Goal: Task Accomplishment & Management: Manage account settings

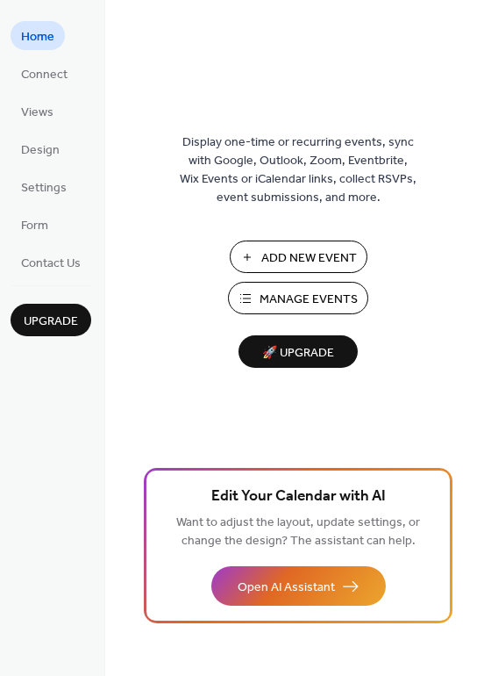
click at [302, 251] on span "Add New Event" at bounding box center [309, 258] width 96 height 18
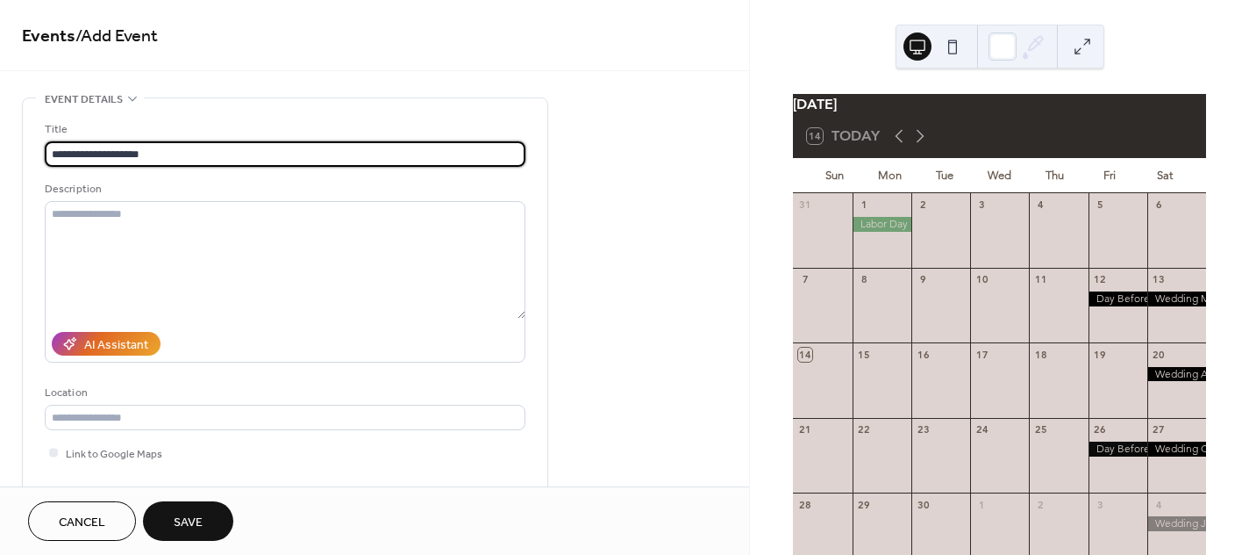
click at [53, 149] on input "**********" at bounding box center [285, 153] width 481 height 25
click at [164, 148] on input "**********" at bounding box center [285, 153] width 481 height 25
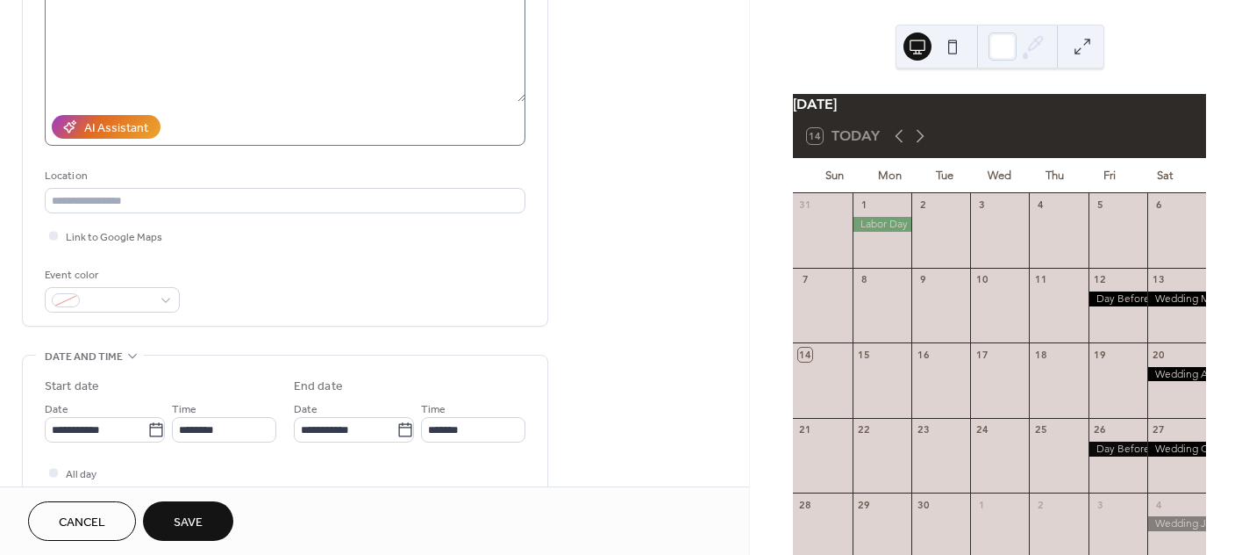
scroll to position [218, 0]
type input "**********"
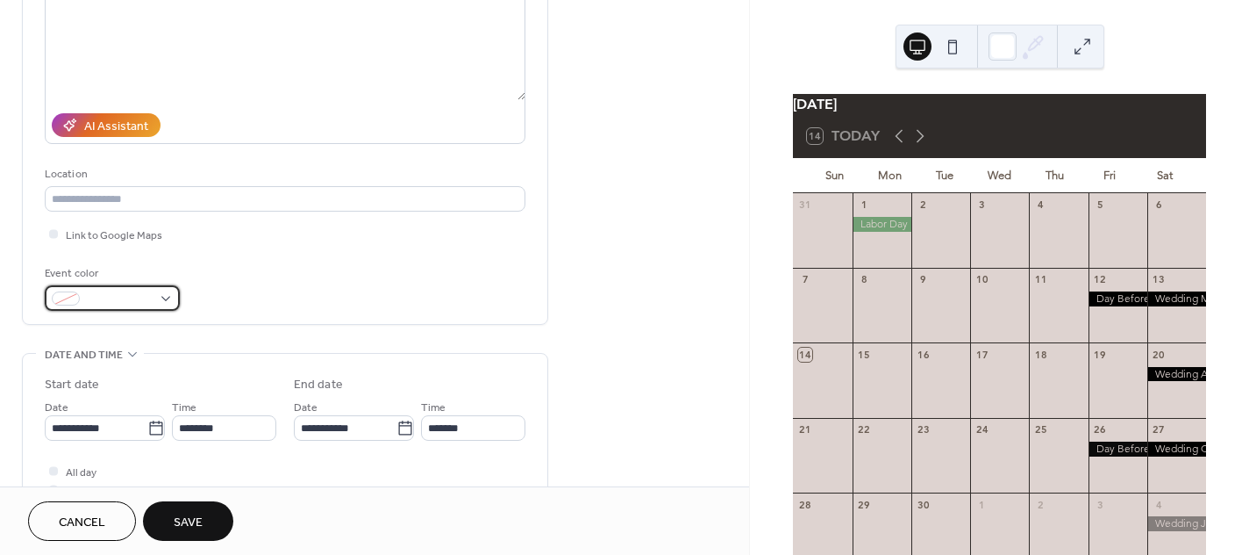
click at [149, 293] on span at bounding box center [119, 299] width 65 height 18
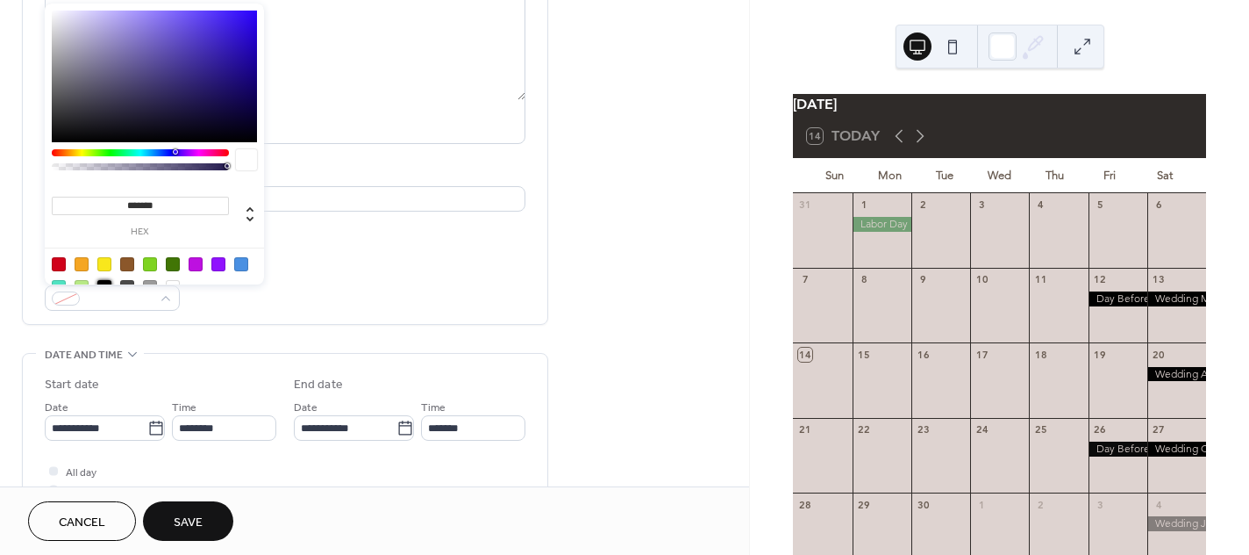
click at [104, 280] on div at bounding box center [104, 287] width 14 height 14
type input "*******"
click at [154, 424] on body "**********" at bounding box center [624, 277] width 1249 height 555
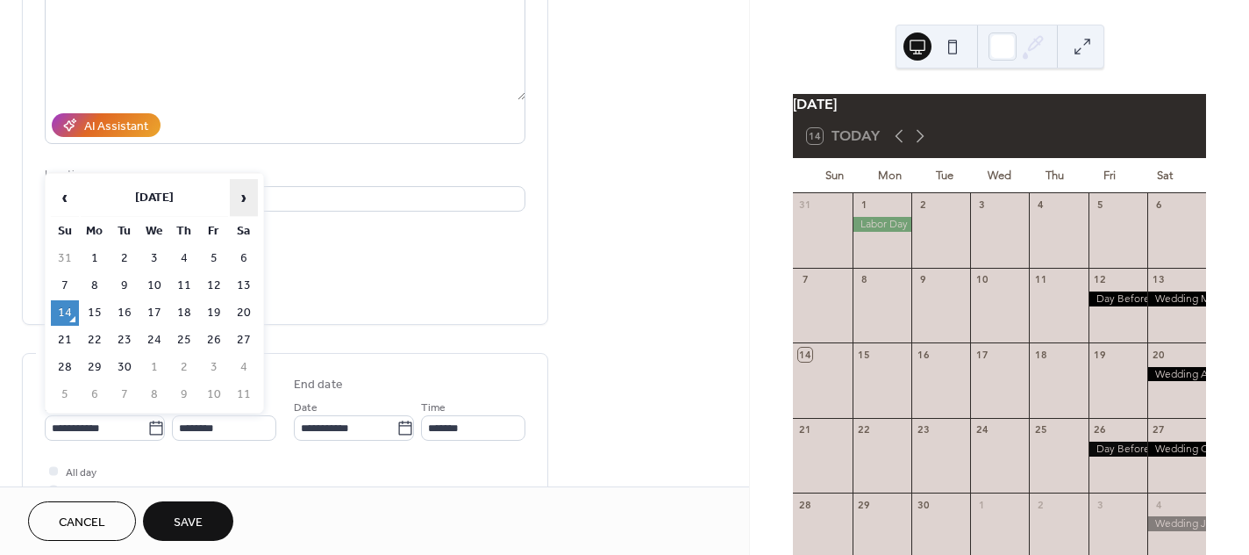
click at [240, 192] on span "›" at bounding box center [244, 197] width 26 height 35
click at [239, 192] on span "›" at bounding box center [244, 197] width 26 height 35
click at [238, 192] on span "›" at bounding box center [244, 197] width 26 height 35
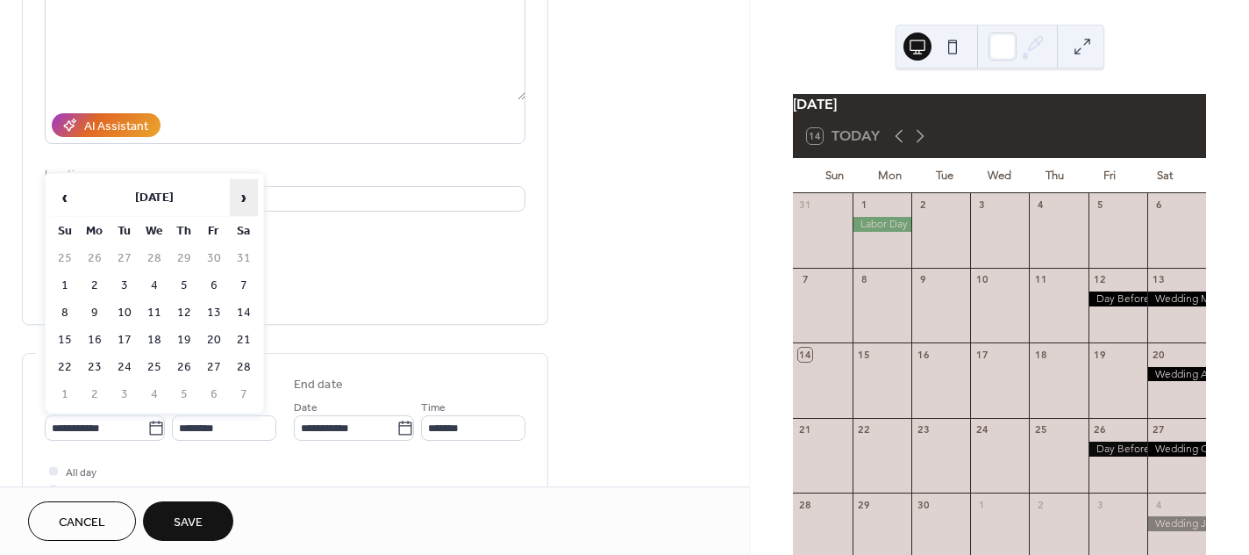
click at [238, 192] on span "›" at bounding box center [244, 197] width 26 height 35
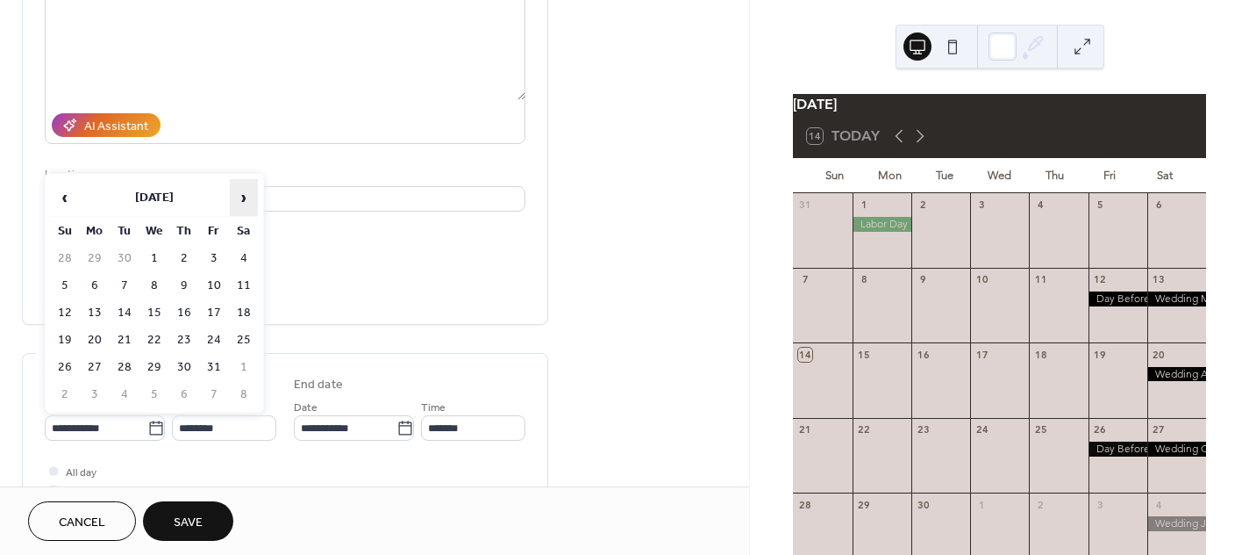
click at [238, 192] on span "›" at bounding box center [244, 197] width 26 height 35
click at [214, 335] on td "21" at bounding box center [214, 339] width 28 height 25
type input "**********"
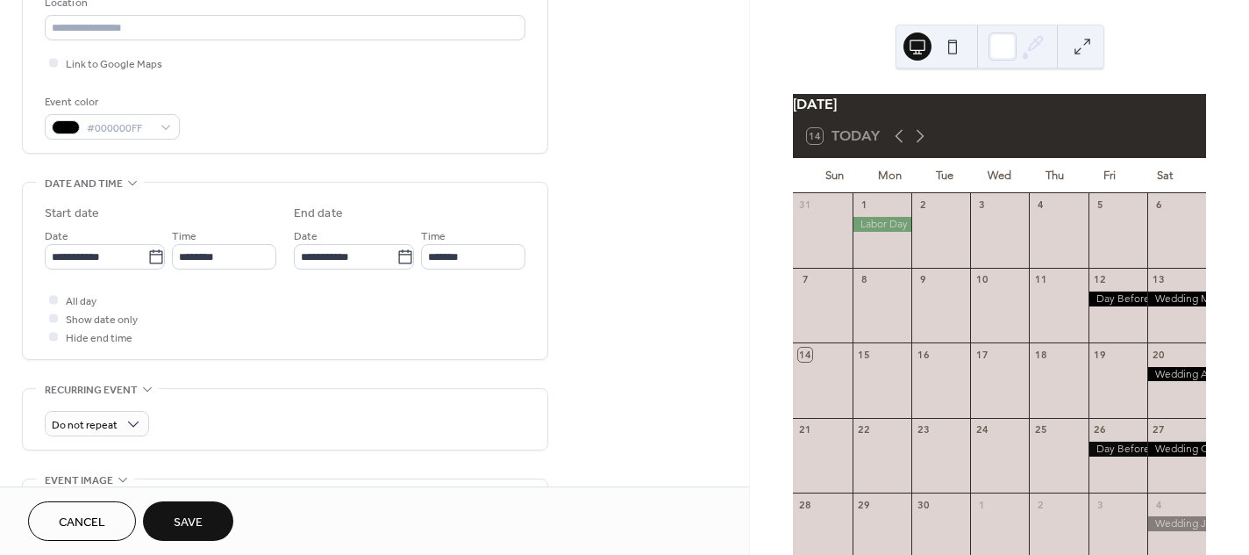
scroll to position [438, 0]
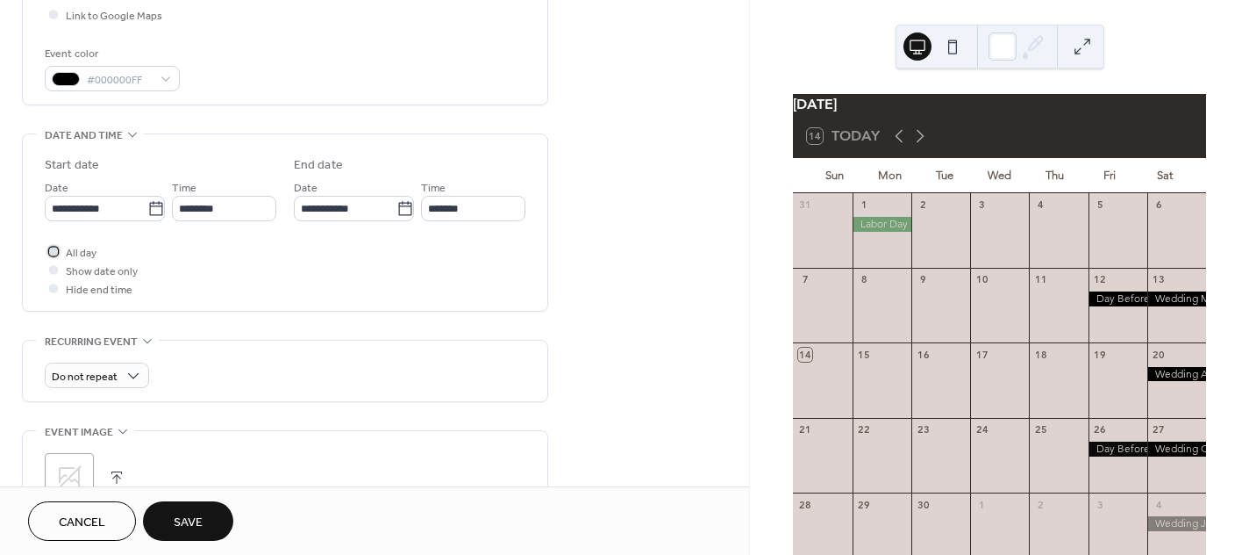
click at [54, 249] on div at bounding box center [53, 251] width 9 height 9
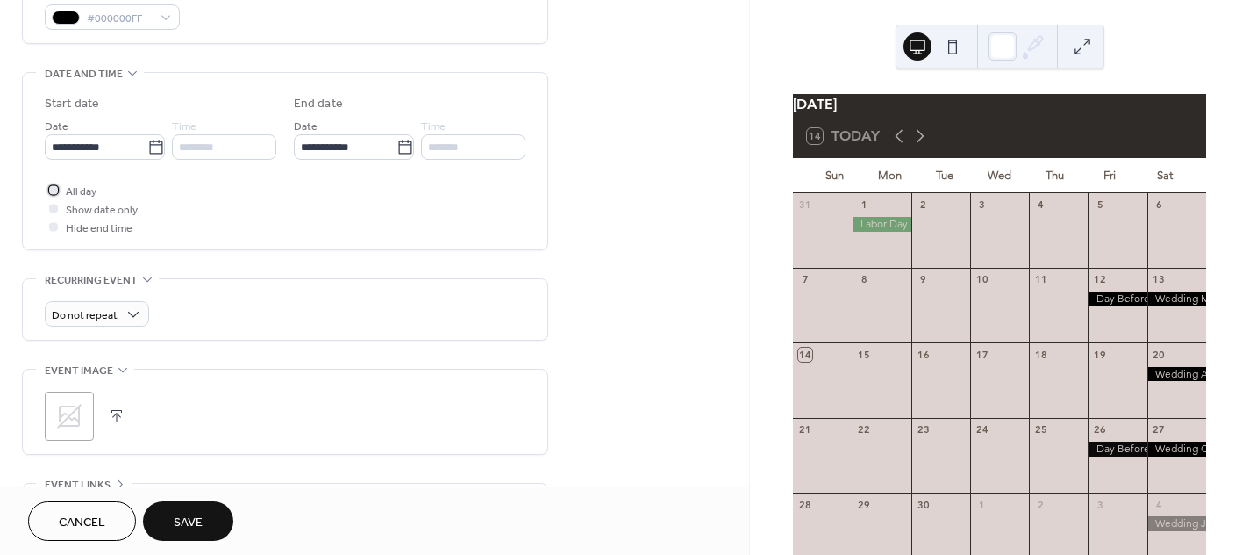
scroll to position [548, 0]
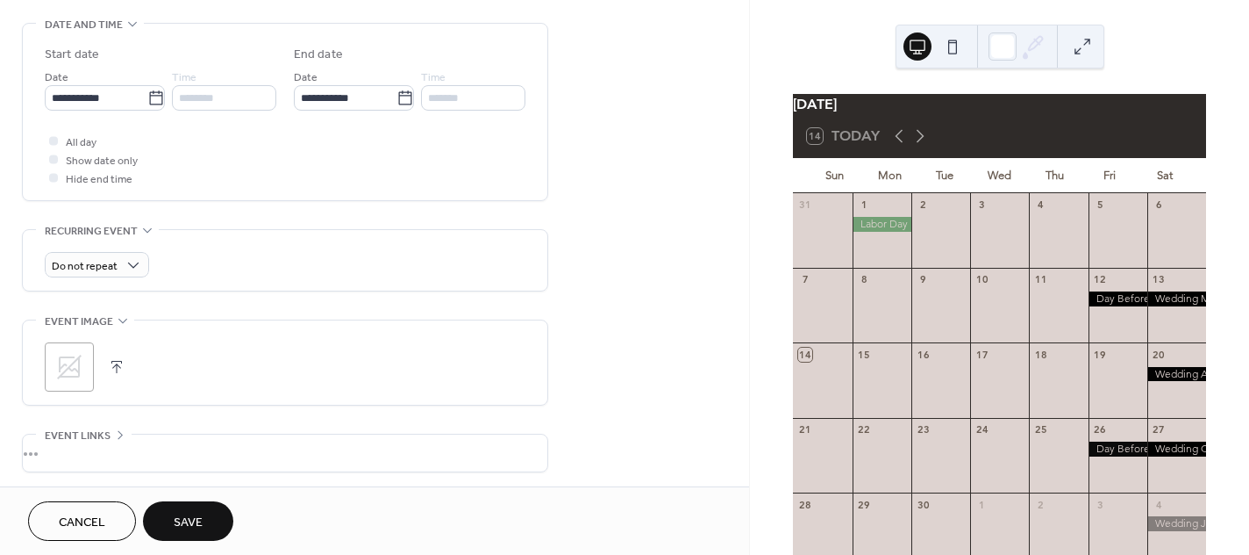
click at [209, 519] on button "Save" at bounding box center [188, 520] width 90 height 39
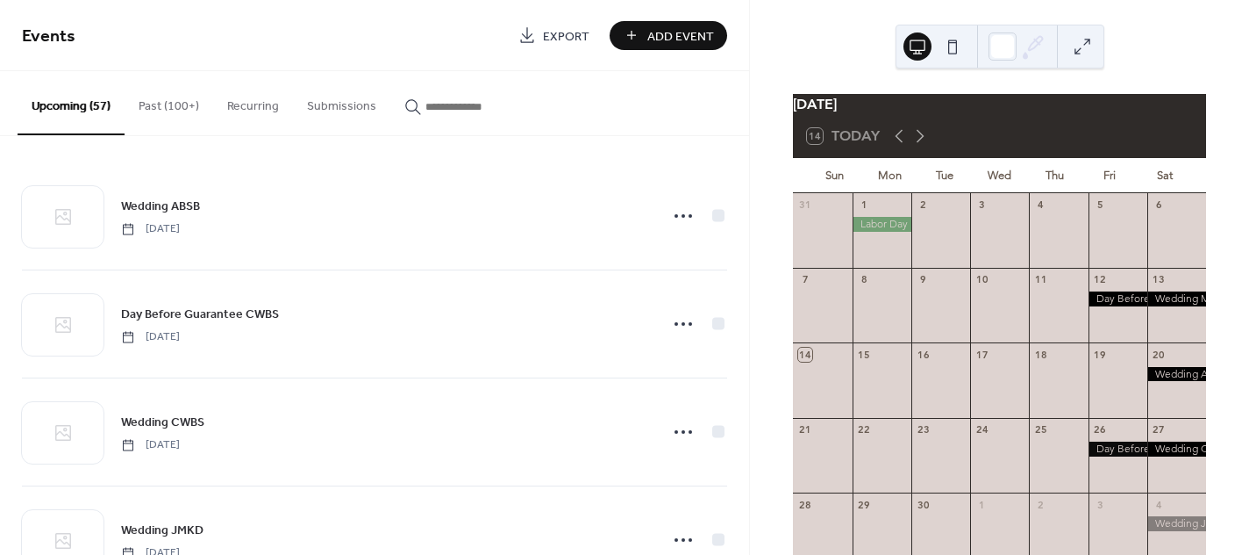
click at [673, 36] on span "Add Event" at bounding box center [681, 36] width 67 height 18
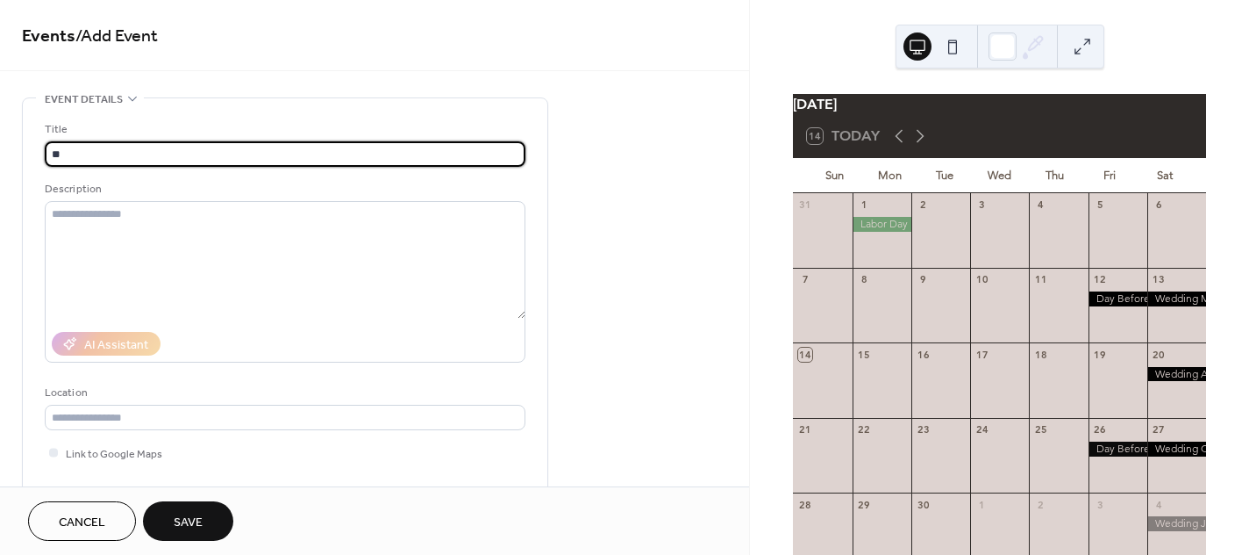
type input "*"
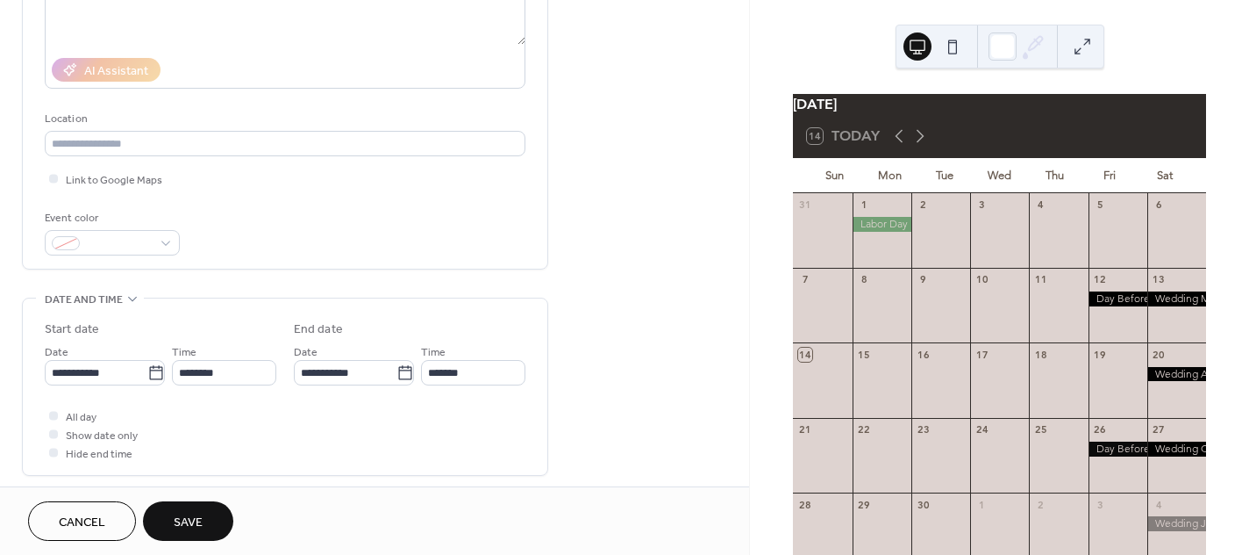
scroll to position [329, 0]
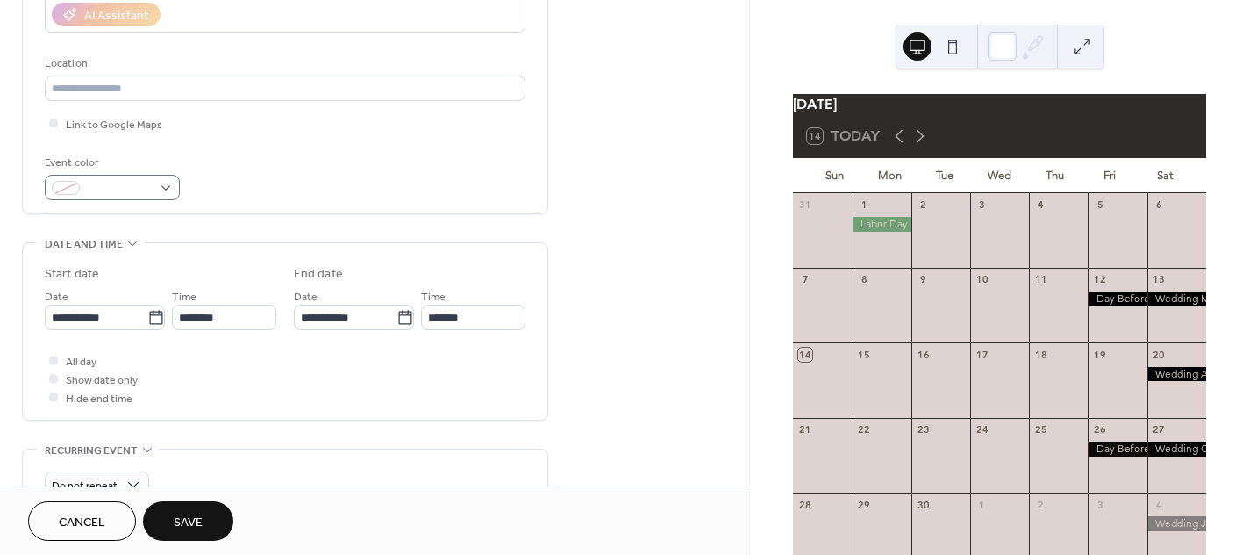
type input "**********"
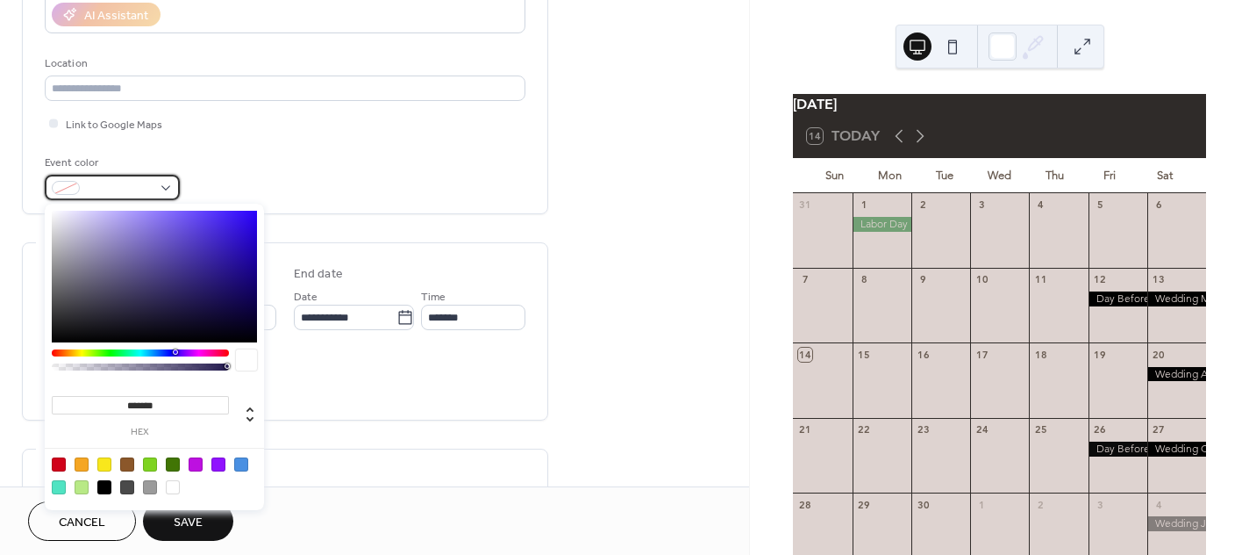
click at [161, 183] on div at bounding box center [112, 187] width 135 height 25
click at [108, 486] on div at bounding box center [104, 487] width 14 height 14
type input "*******"
click at [657, 219] on div "**********" at bounding box center [374, 305] width 749 height 1074
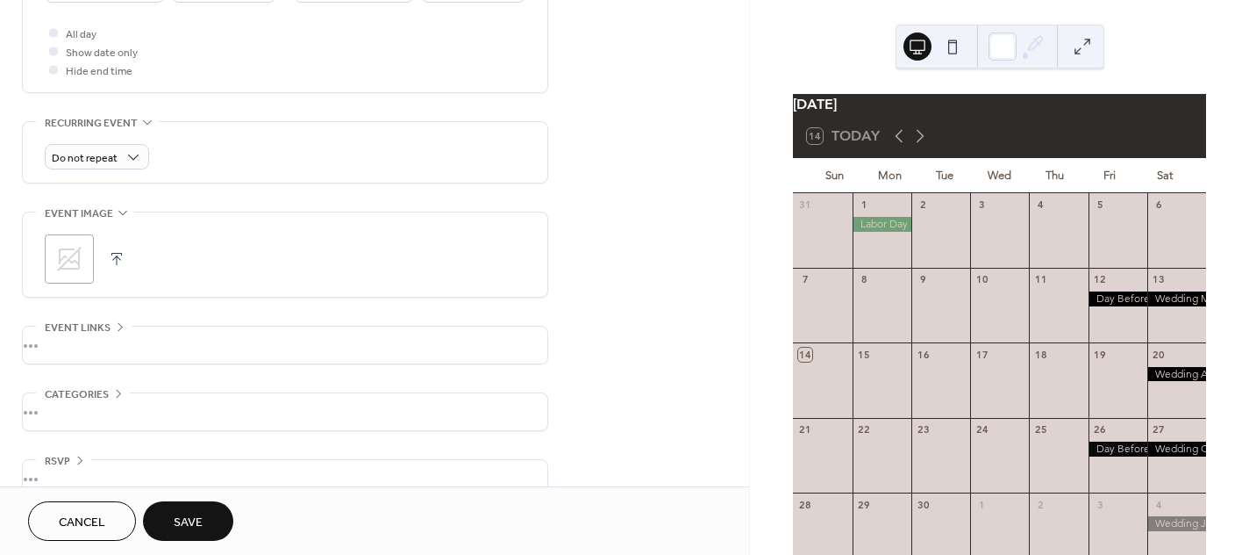
scroll to position [658, 0]
click at [52, 32] on div at bounding box center [53, 30] width 9 height 9
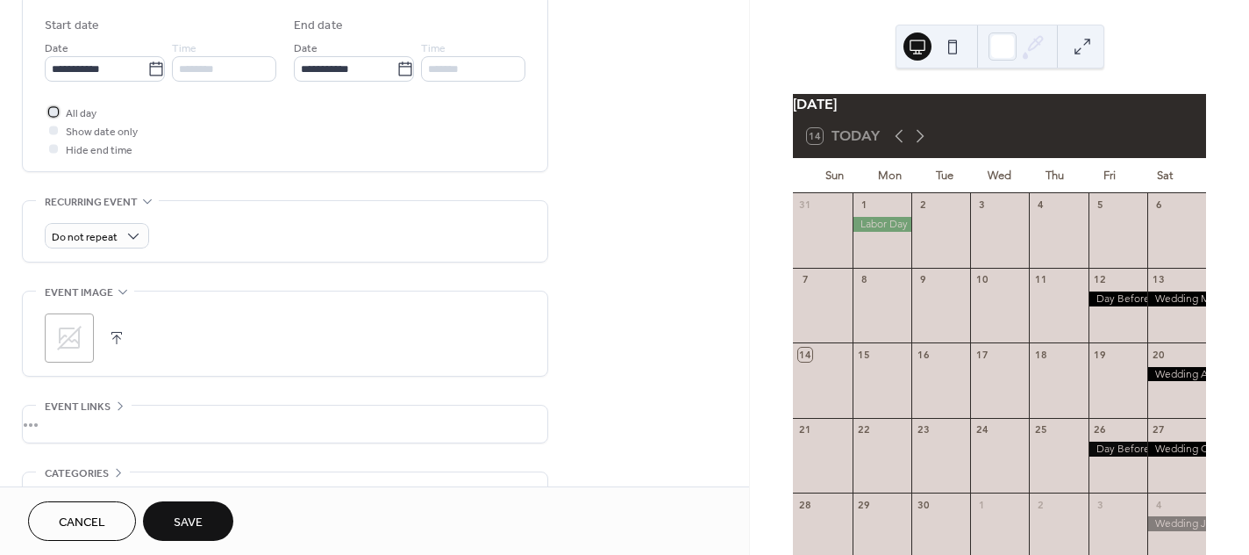
scroll to position [355, 0]
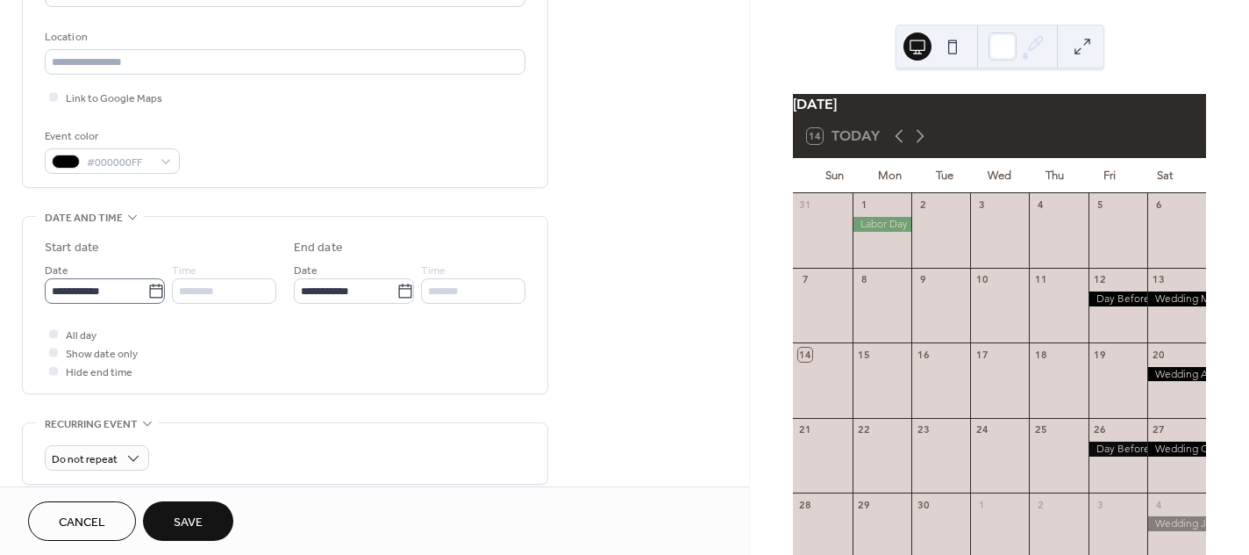
click at [149, 289] on icon at bounding box center [156, 292] width 18 height 18
click at [147, 289] on input "**********" at bounding box center [96, 290] width 103 height 25
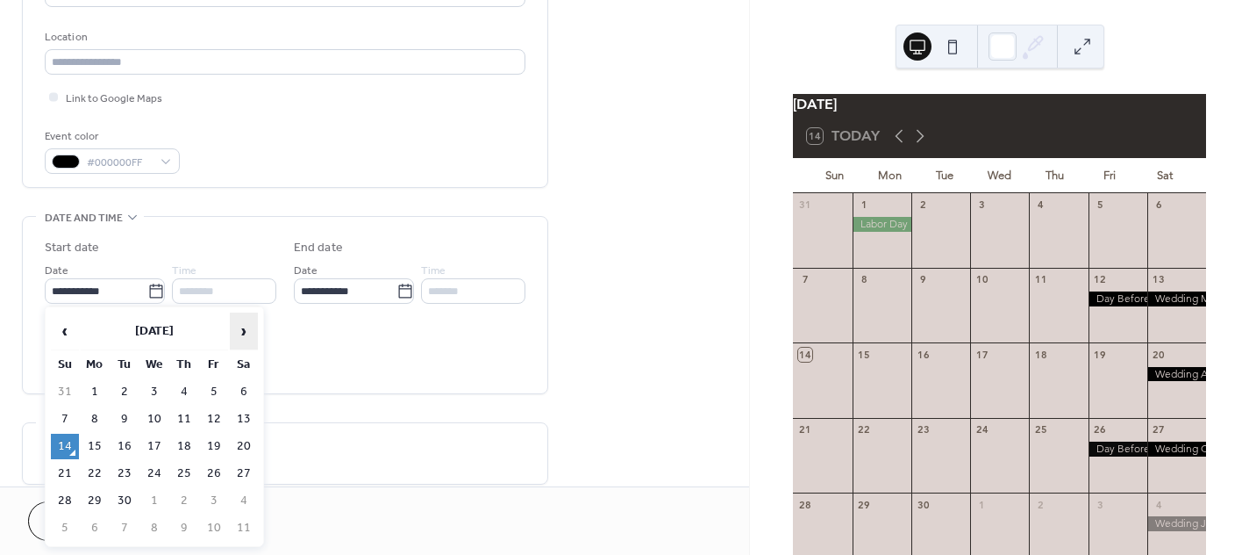
click at [247, 334] on span "›" at bounding box center [244, 330] width 26 height 35
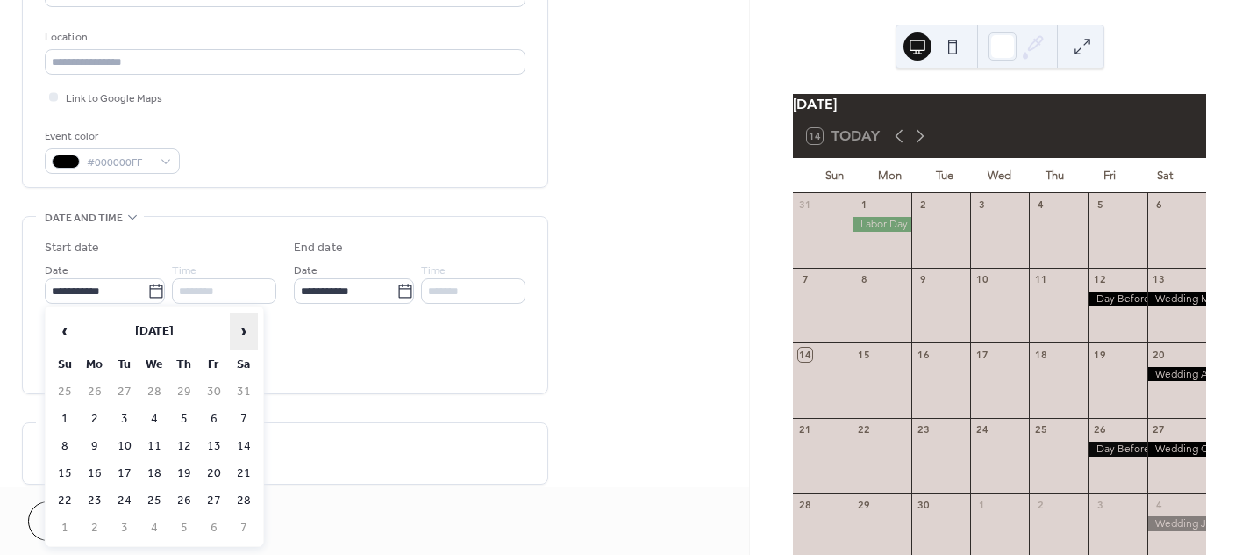
click at [247, 334] on span "›" at bounding box center [244, 330] width 26 height 35
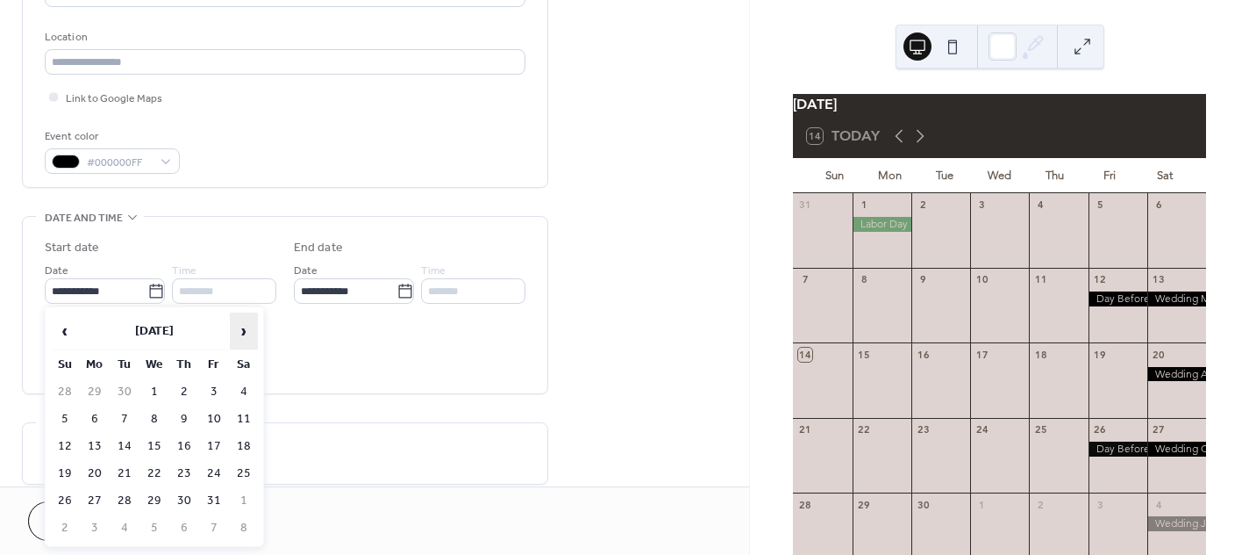
click at [247, 334] on span "›" at bounding box center [244, 330] width 26 height 35
click at [247, 469] on td "22" at bounding box center [244, 473] width 28 height 25
type input "**********"
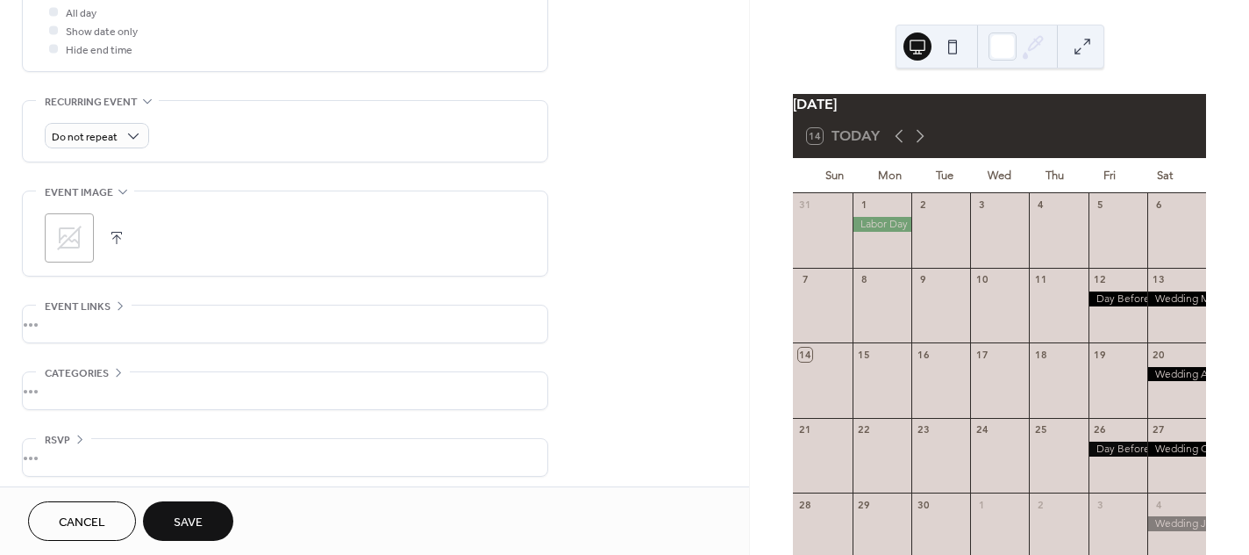
scroll to position [684, 0]
click at [188, 514] on span "Save" at bounding box center [188, 522] width 29 height 18
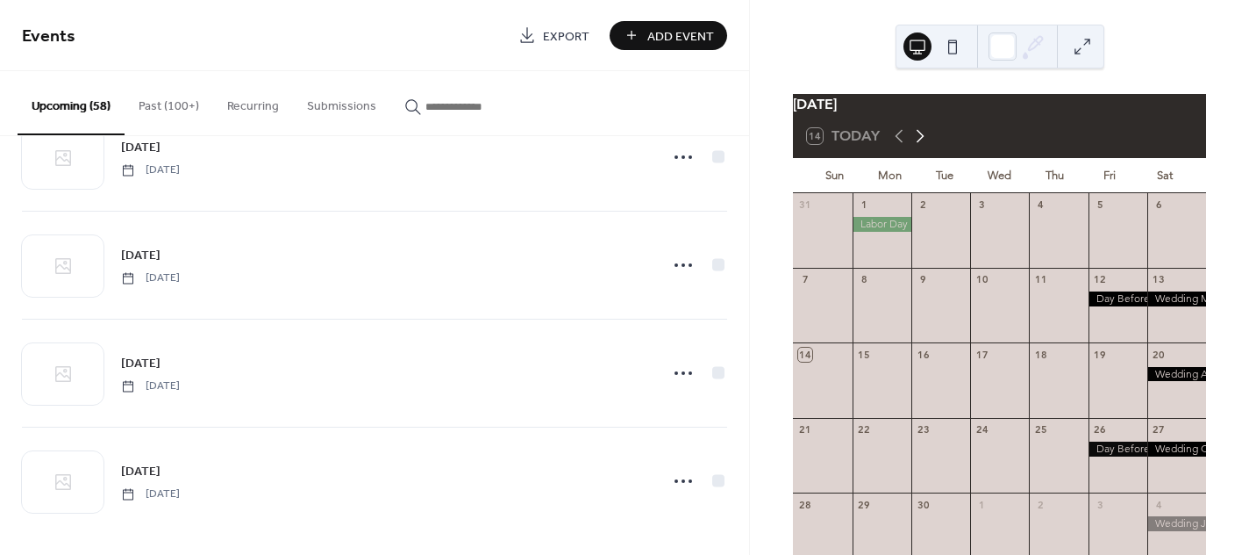
click at [920, 145] on icon at bounding box center [920, 135] width 21 height 21
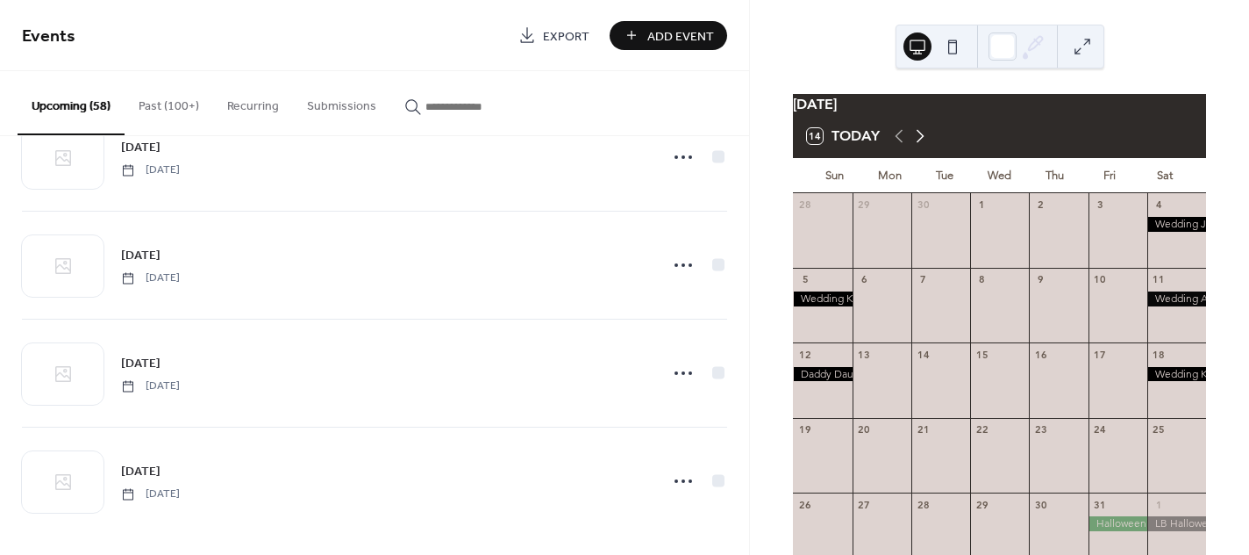
click at [920, 145] on icon at bounding box center [920, 135] width 21 height 21
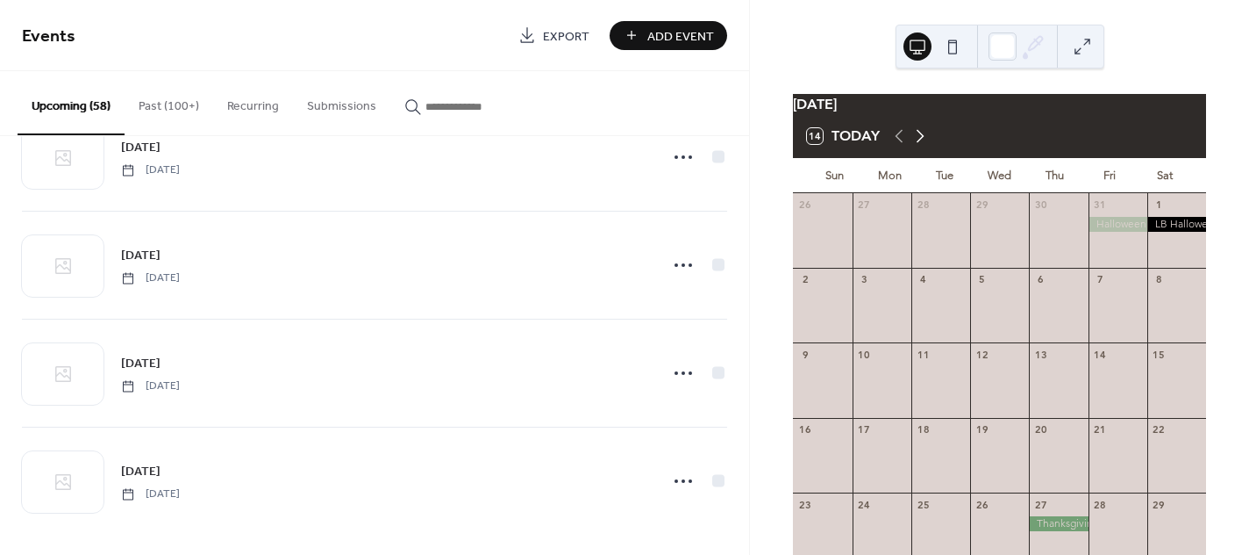
click at [920, 145] on icon at bounding box center [920, 135] width 21 height 21
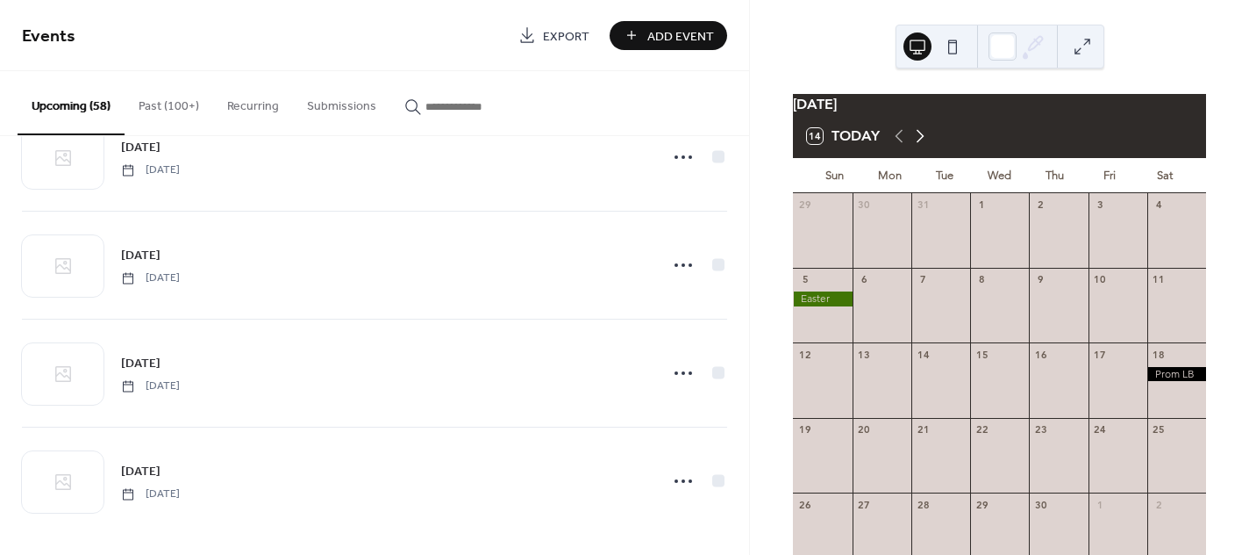
click at [920, 145] on icon at bounding box center [920, 135] width 21 height 21
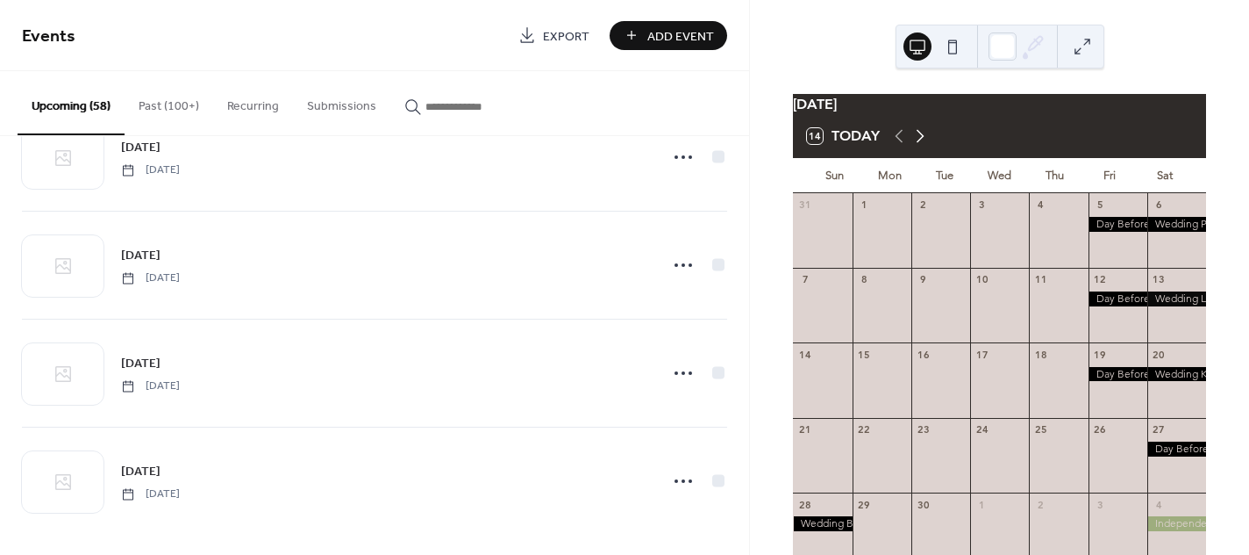
click at [920, 145] on icon at bounding box center [920, 135] width 21 height 21
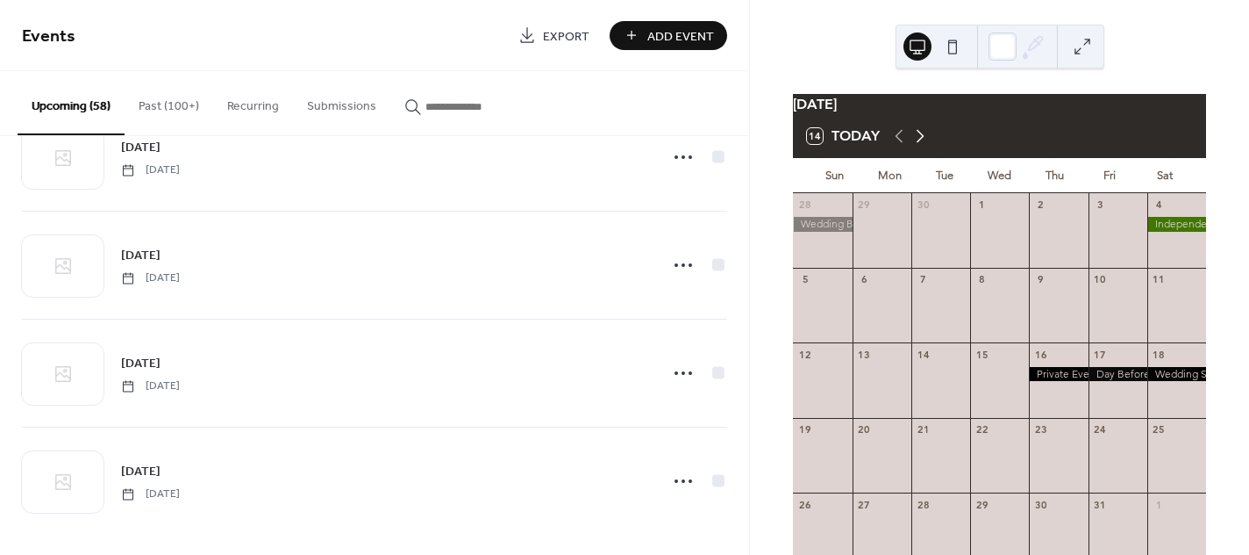
click at [920, 145] on icon at bounding box center [920, 135] width 21 height 21
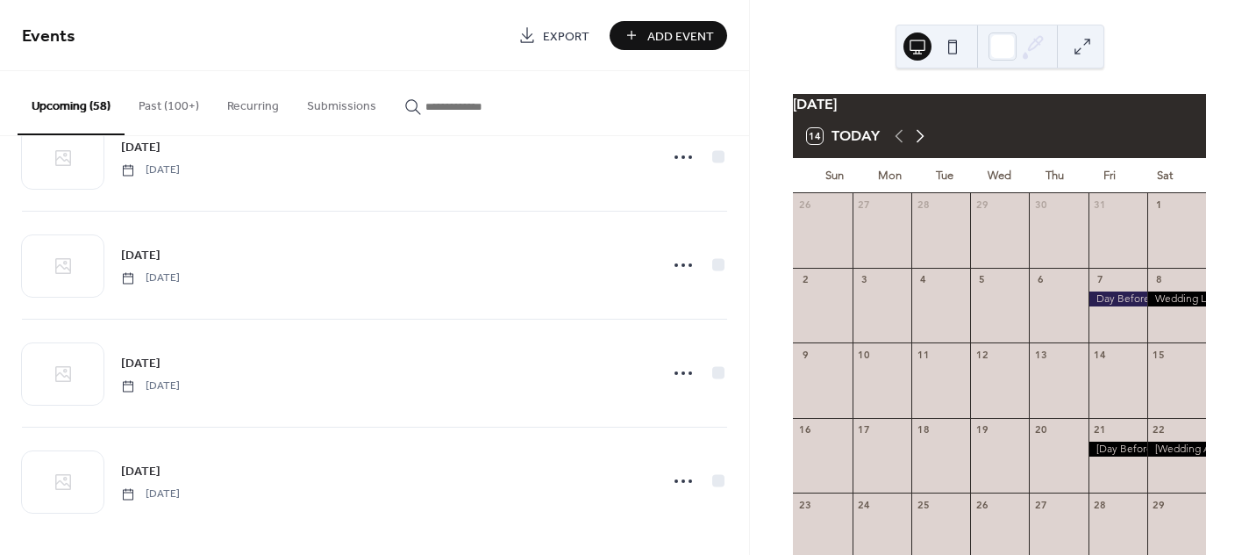
click at [920, 145] on icon at bounding box center [920, 135] width 21 height 21
click at [899, 147] on icon at bounding box center [899, 135] width 21 height 21
click at [1159, 306] on div at bounding box center [1177, 298] width 59 height 15
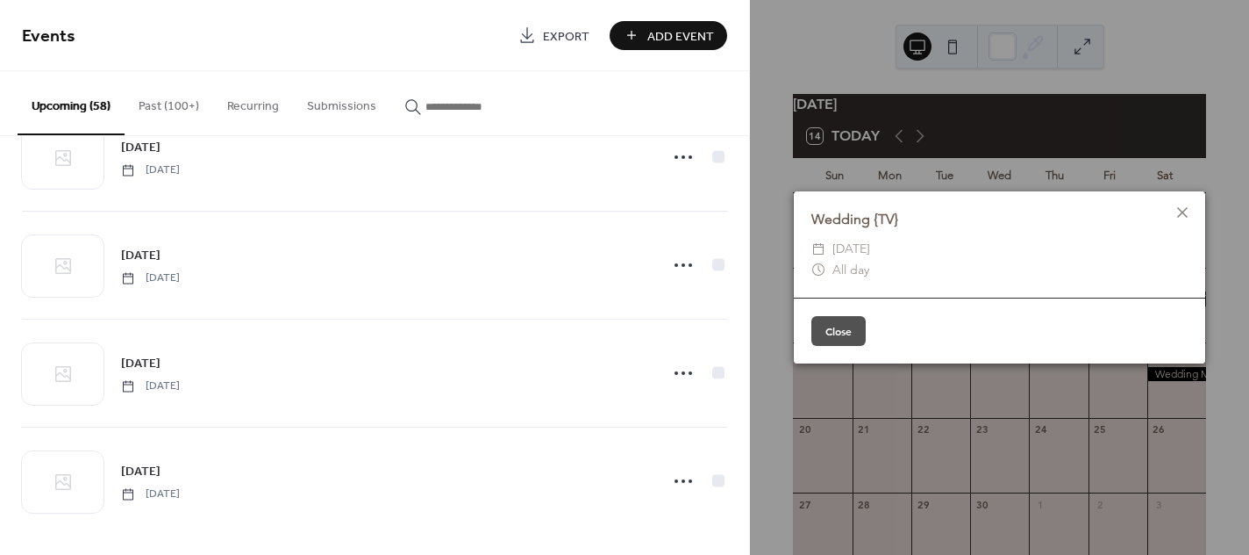
click at [894, 226] on div "Wedding {TV}" at bounding box center [1000, 219] width 412 height 21
click at [846, 229] on div "Wedding {TV}" at bounding box center [1000, 219] width 412 height 21
click at [918, 232] on div "Wedding {TV} ​ [DATE] ​ All day" at bounding box center [1000, 244] width 412 height 107
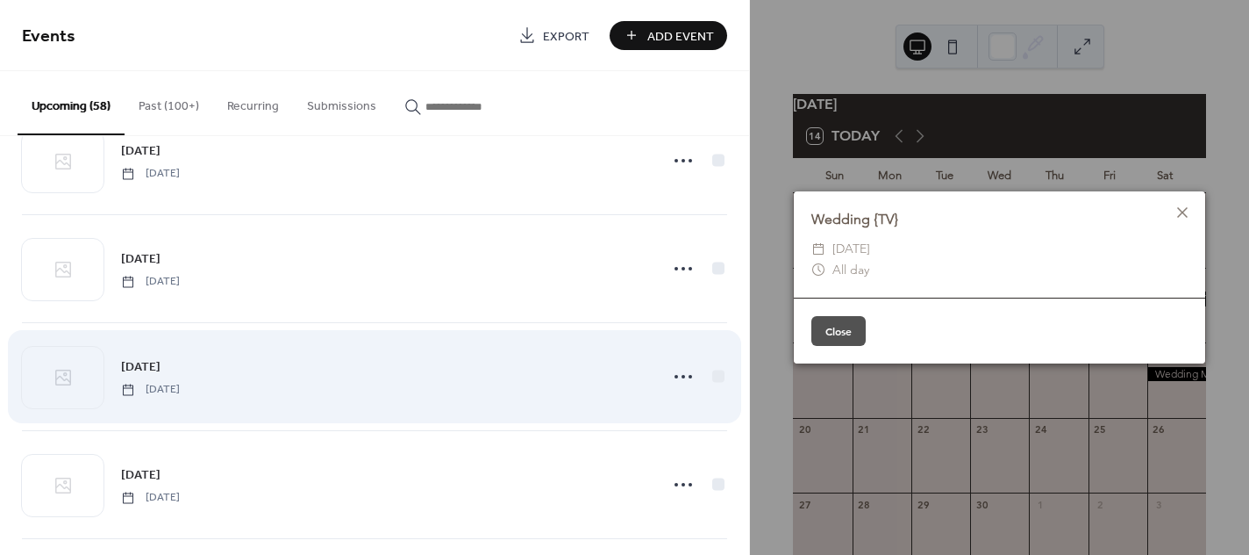
scroll to position [3509, 0]
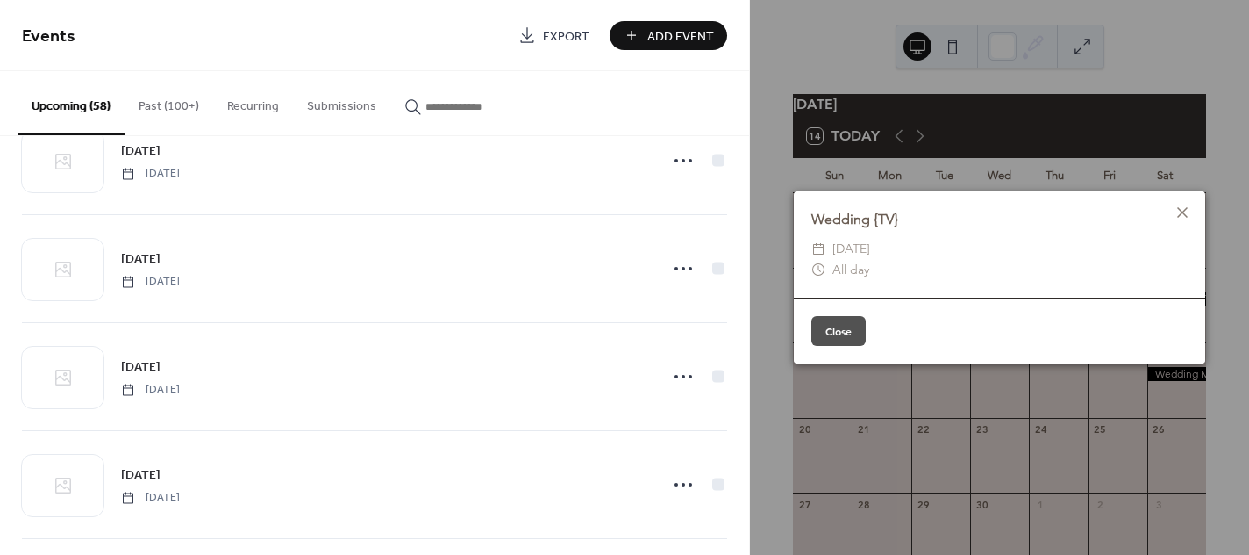
click at [827, 333] on button "Close" at bounding box center [839, 331] width 54 height 30
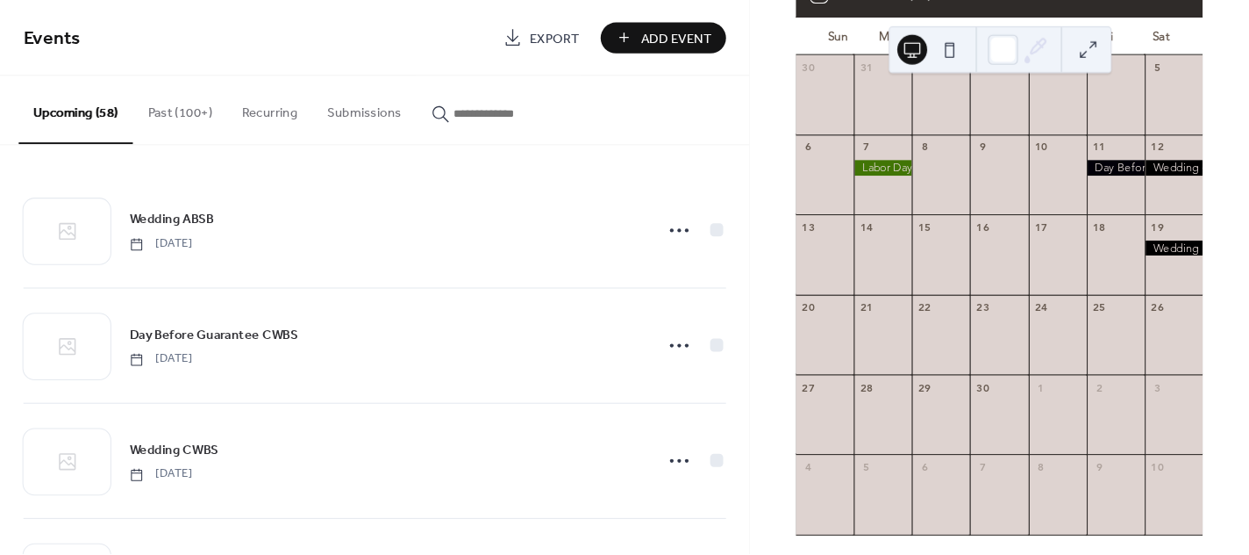
scroll to position [94, 0]
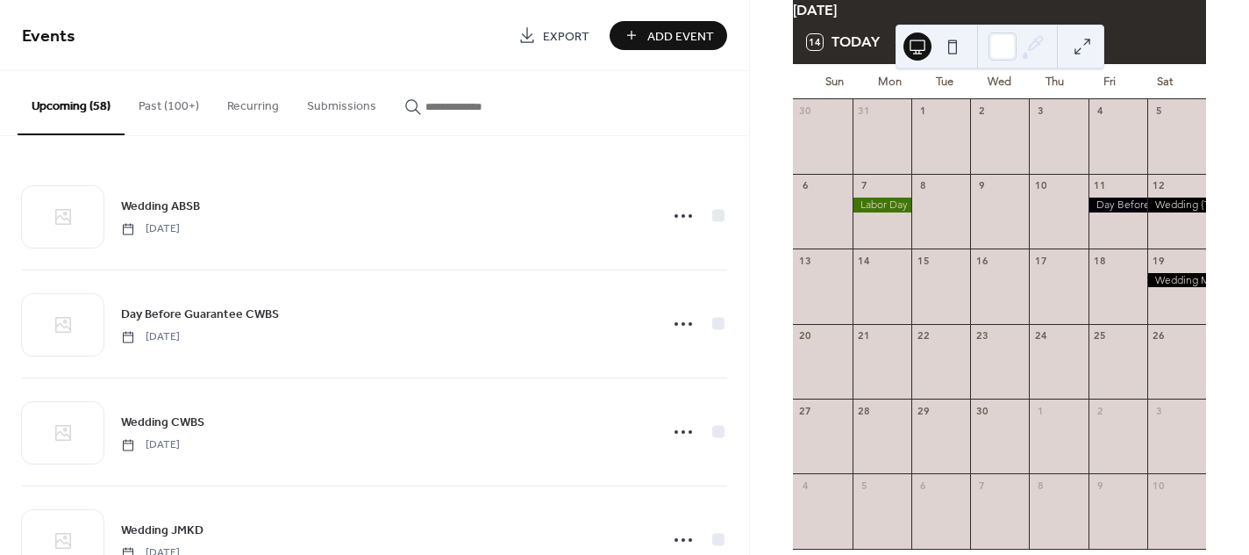
click at [61, 106] on button "Upcoming (58)" at bounding box center [71, 103] width 107 height 64
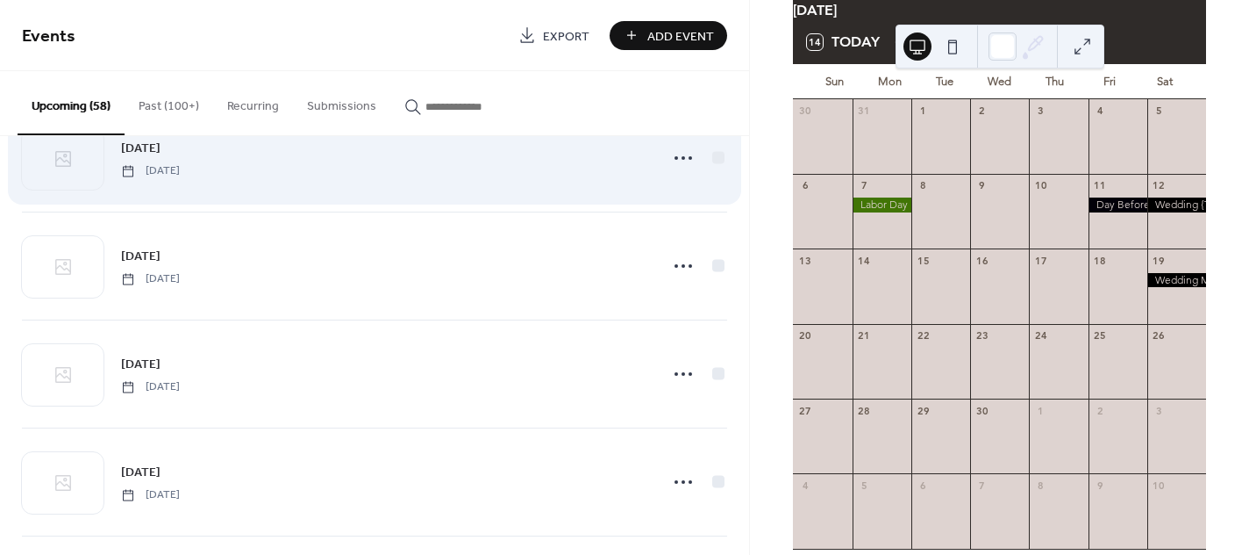
scroll to position [3728, 0]
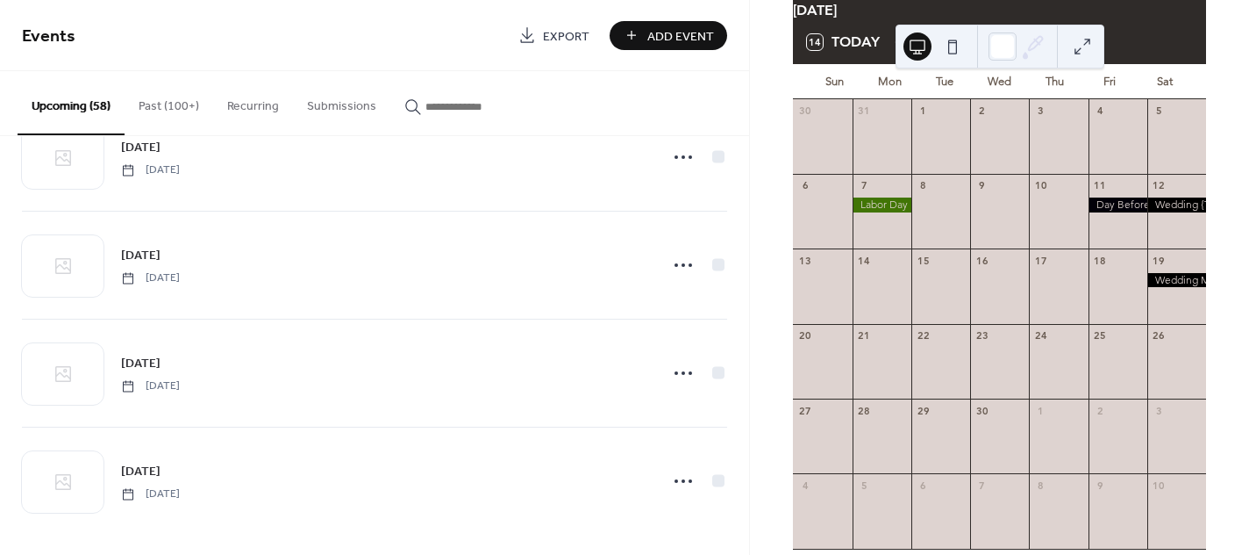
click at [1164, 288] on div at bounding box center [1177, 280] width 59 height 15
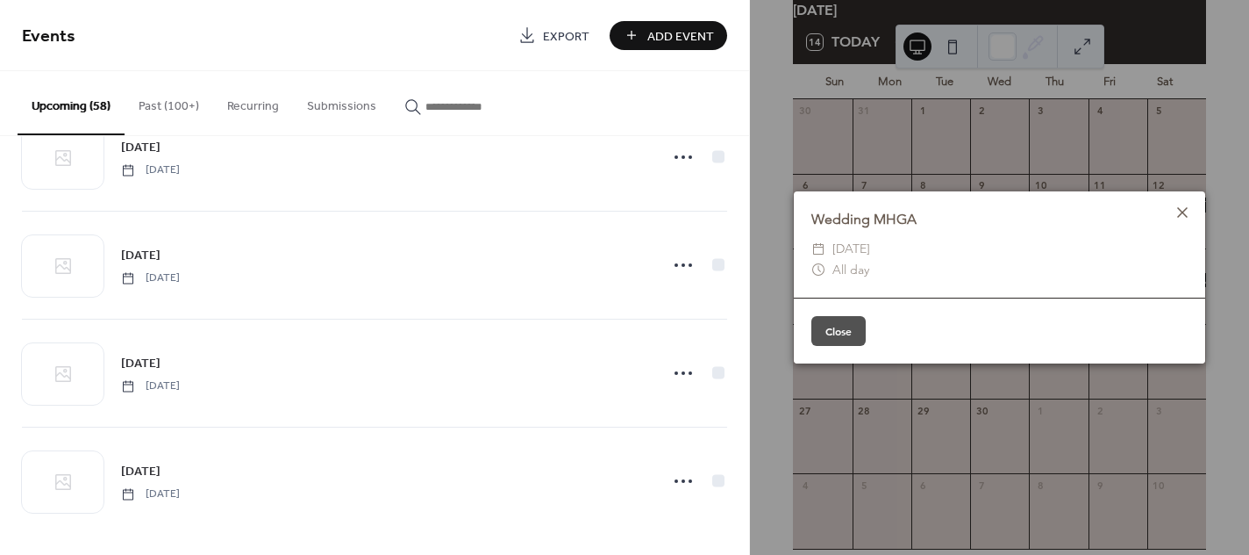
click at [1176, 217] on icon at bounding box center [1182, 212] width 21 height 21
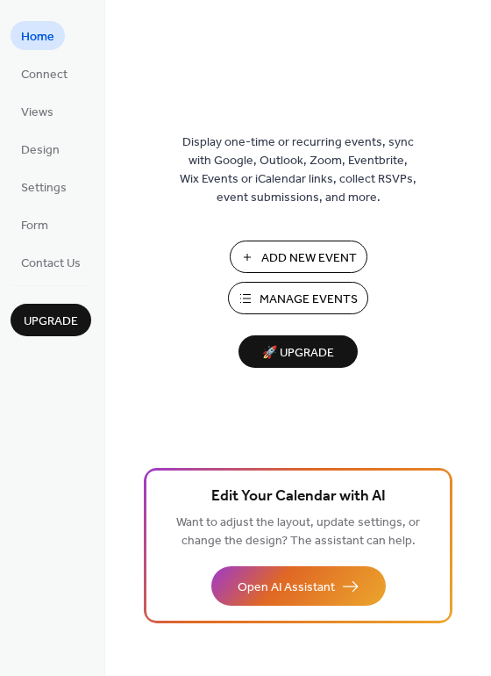
click at [282, 300] on span "Manage Events" at bounding box center [309, 299] width 98 height 18
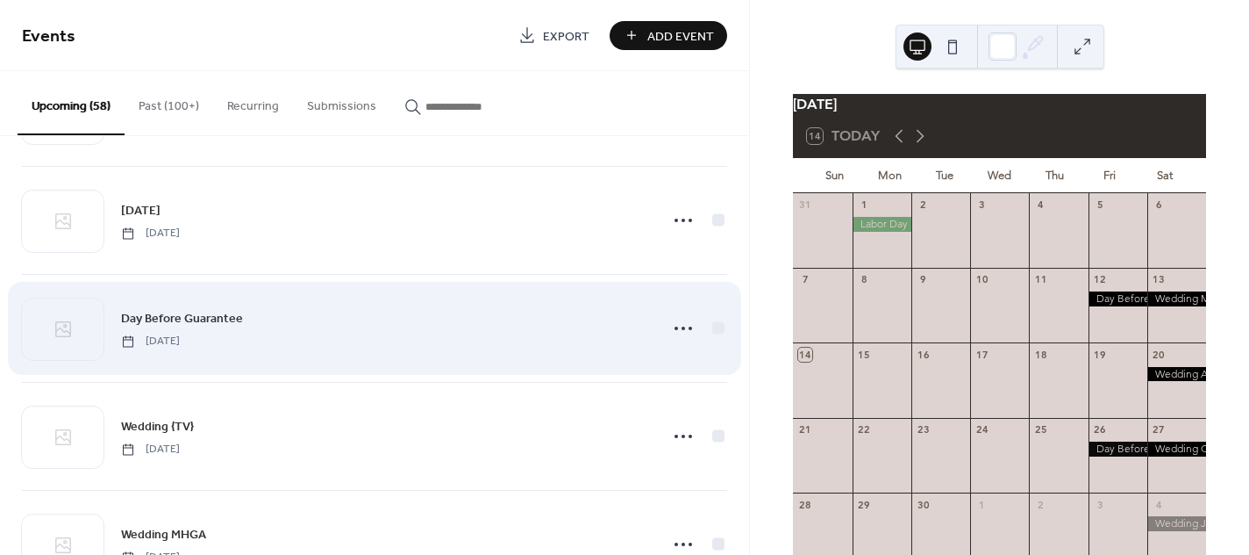
scroll to position [3944, 0]
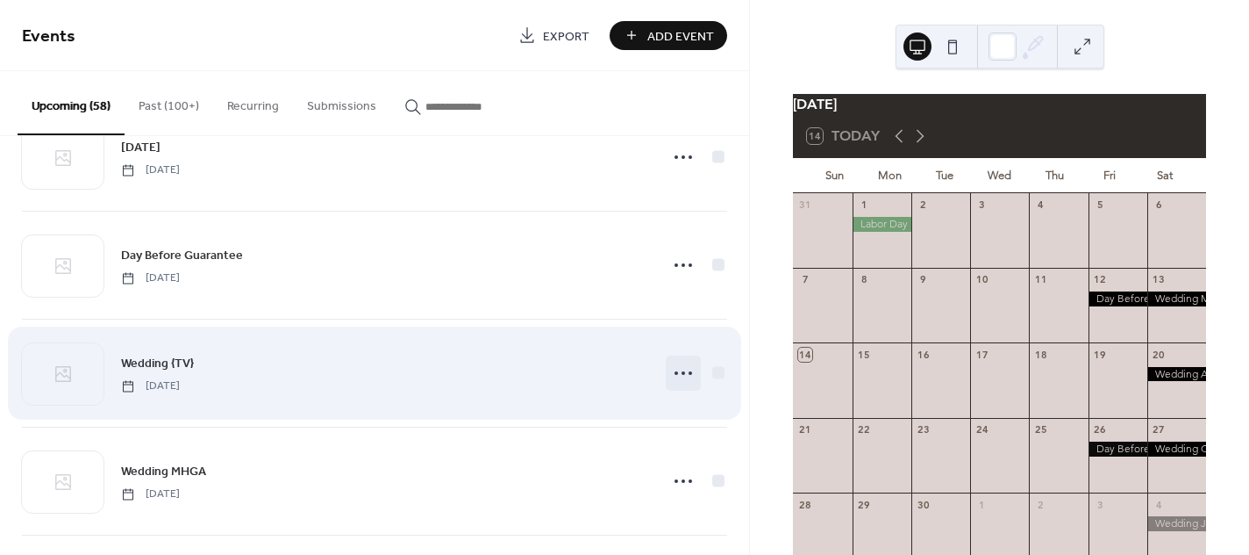
click at [673, 363] on icon at bounding box center [683, 373] width 28 height 28
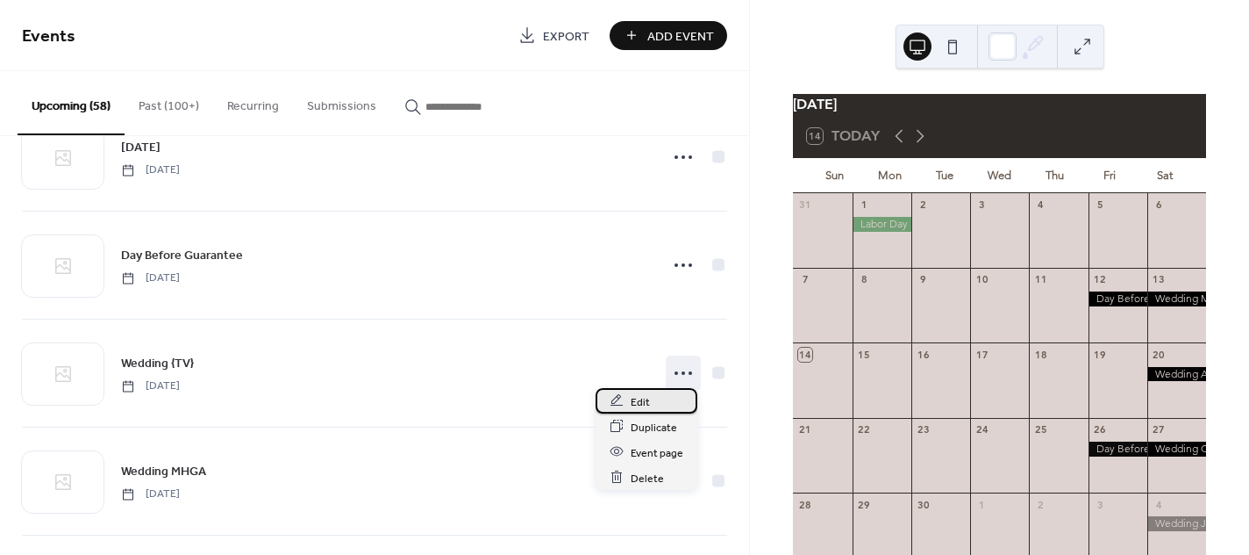
click at [638, 402] on span "Edit" at bounding box center [640, 401] width 19 height 18
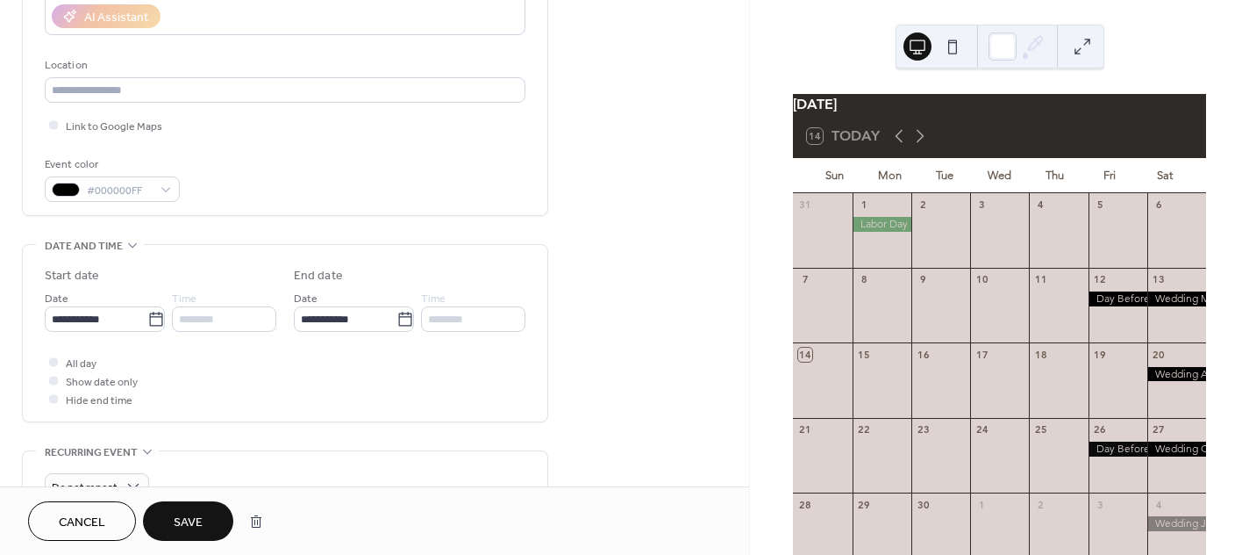
scroll to position [329, 0]
type input "**********"
click at [198, 519] on span "Save" at bounding box center [188, 522] width 29 height 18
